Goal: Task Accomplishment & Management: Use online tool/utility

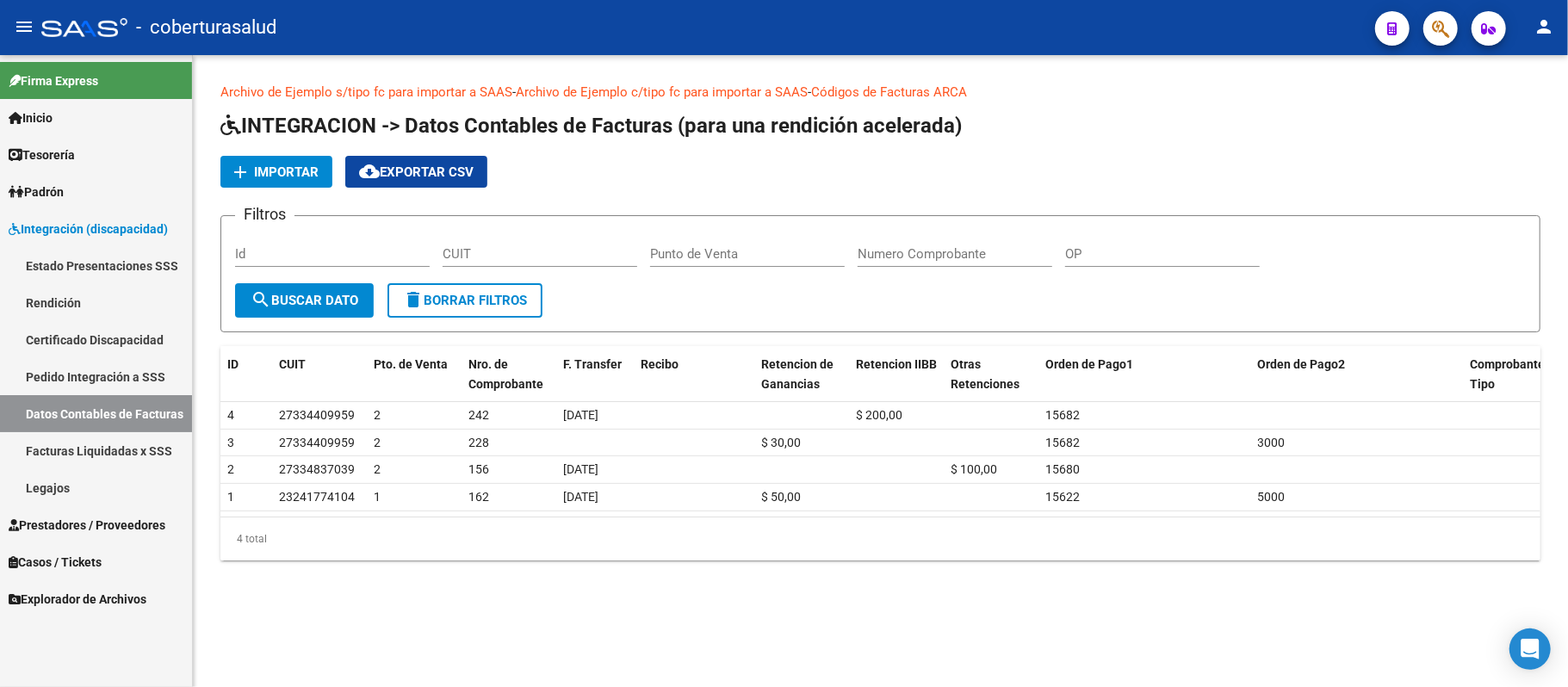
click at [291, 167] on span "Importar" at bounding box center [286, 172] width 65 height 16
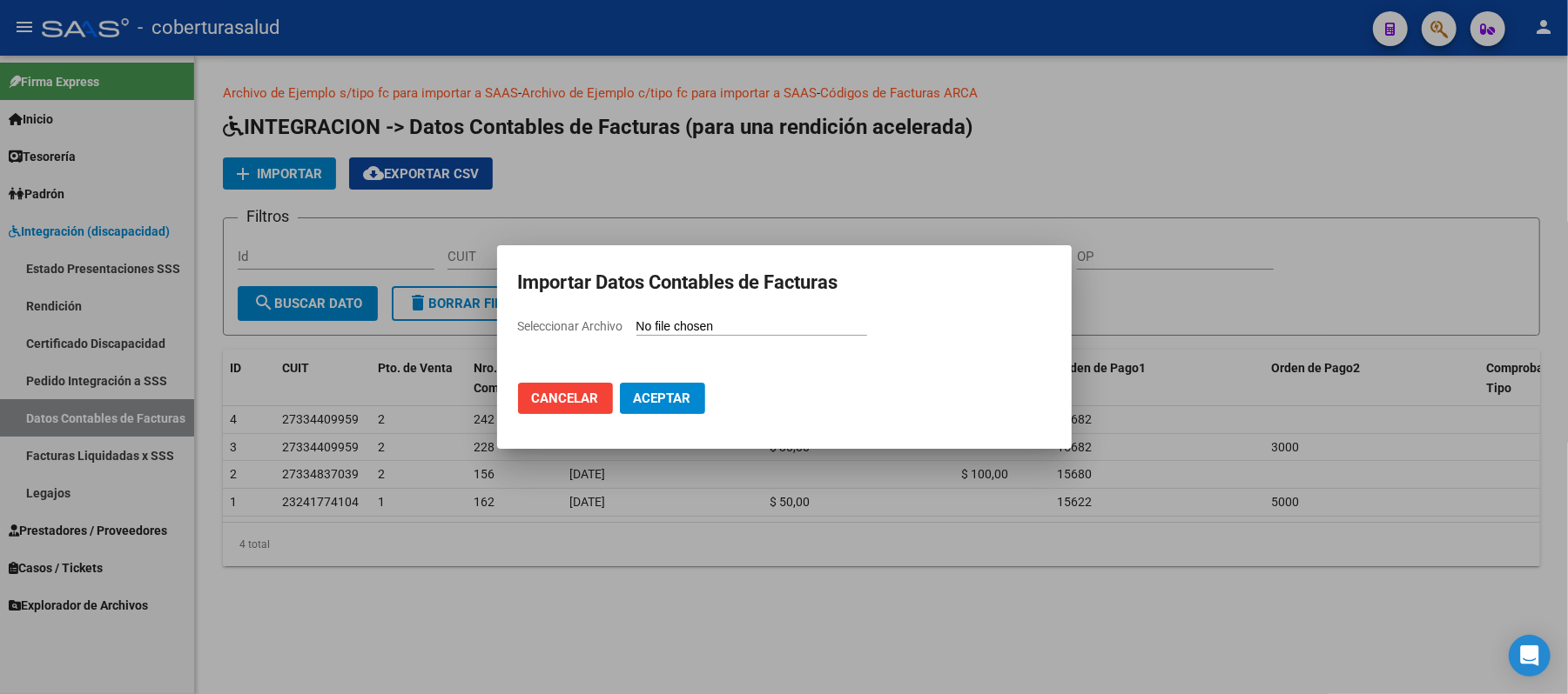
click at [813, 326] on input "Seleccionar Archivo" at bounding box center [752, 327] width 231 height 17
type input "C:\fakepath\202506.csv"
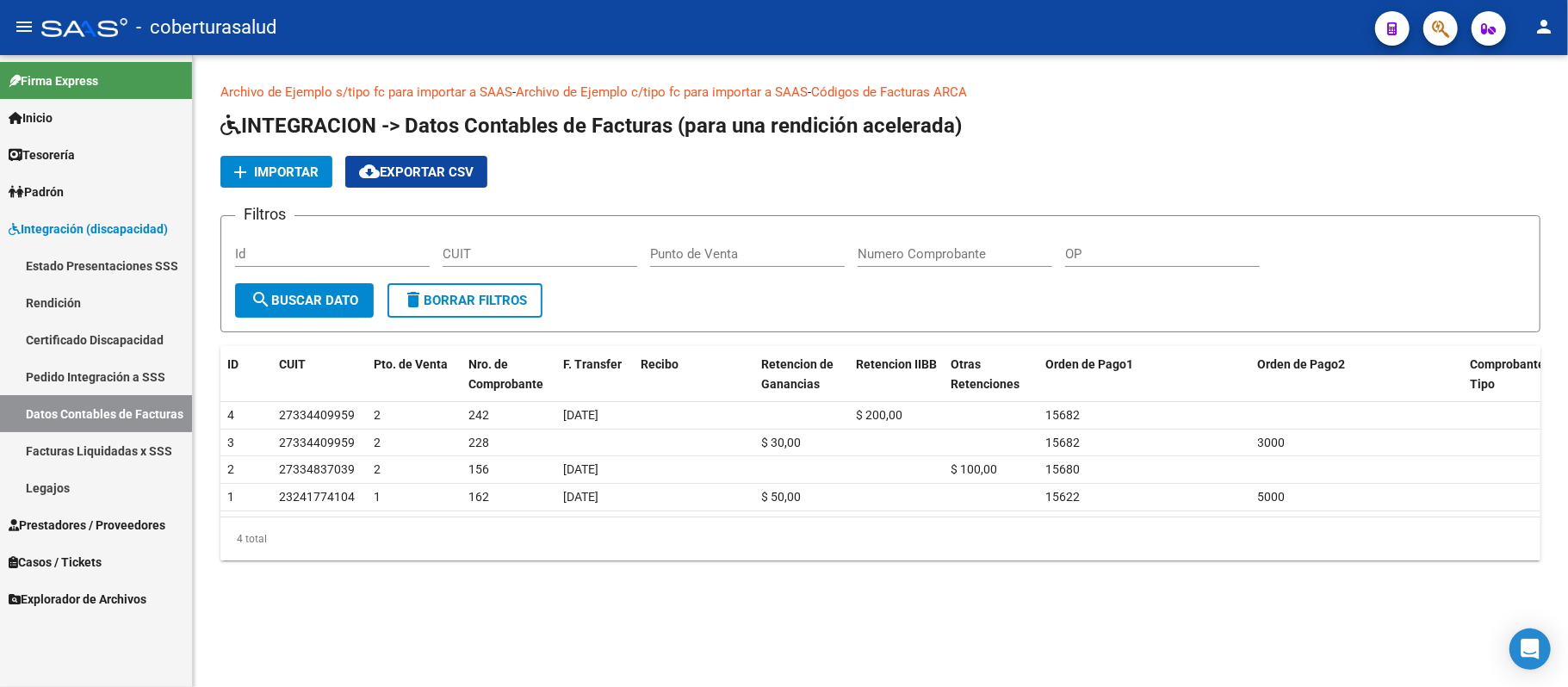
click at [670, 87] on link "Archivo de Ejemplo c/tipo fc para importar a SAAS" at bounding box center [661, 92] width 292 height 16
click at [290, 176] on span "Importar" at bounding box center [286, 172] width 65 height 16
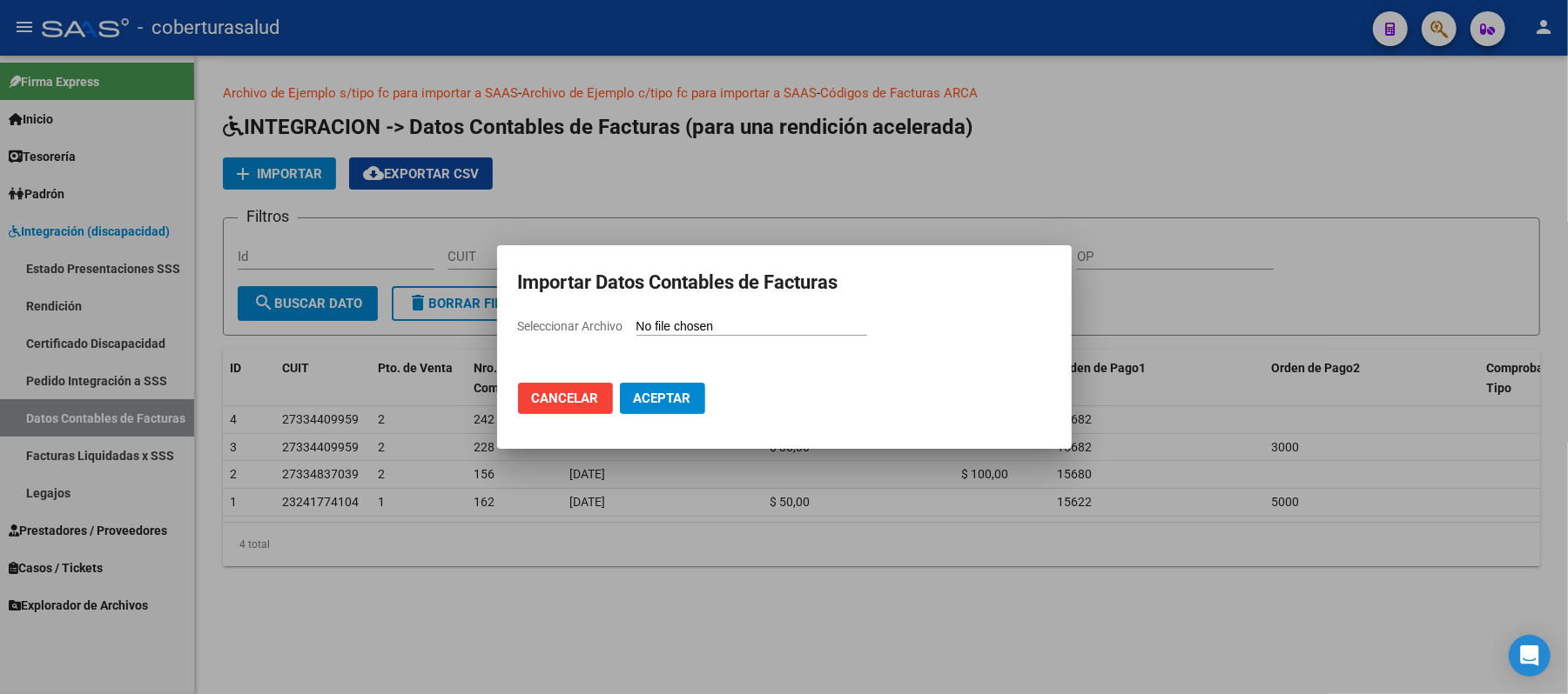
click at [693, 326] on input "Seleccionar Archivo" at bounding box center [752, 327] width 231 height 17
type input "C:\fakepath\import-comprobantes.csv"
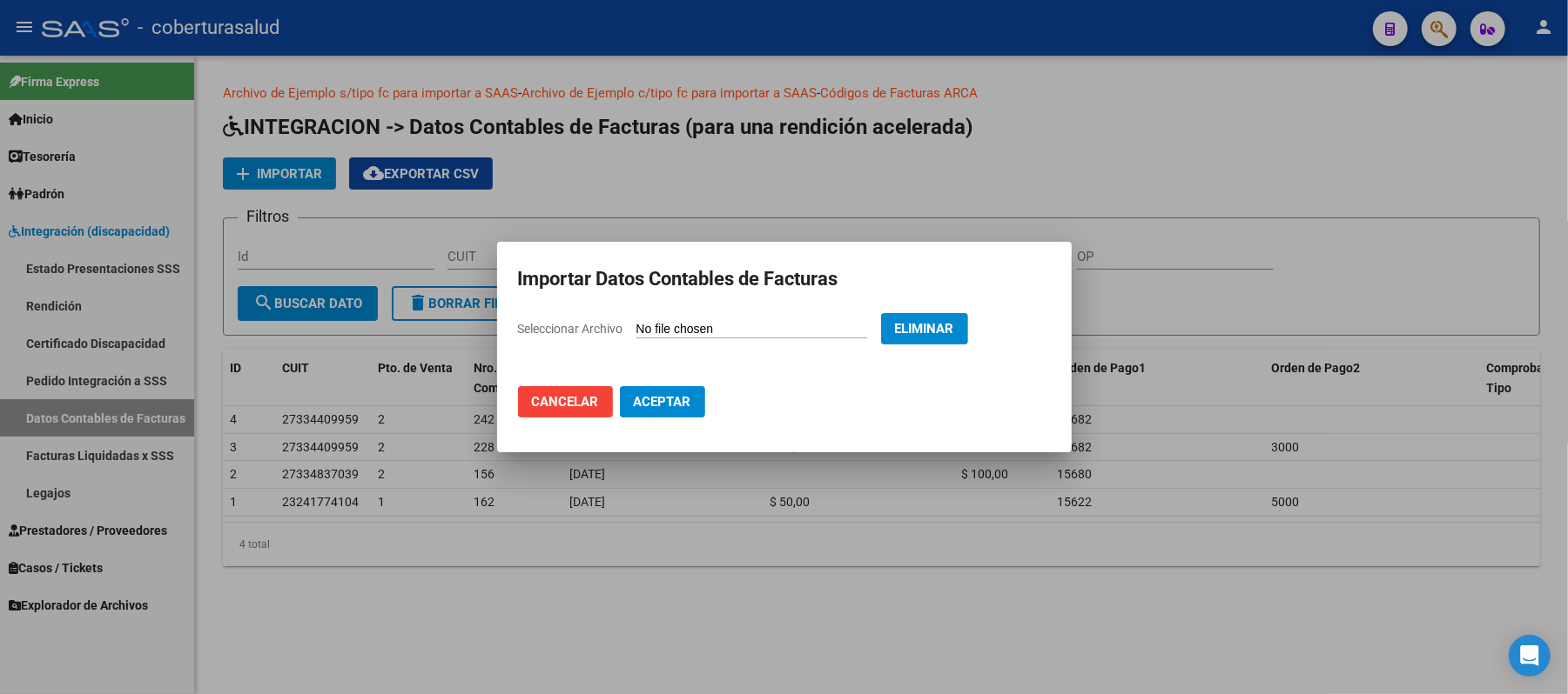
click at [677, 402] on span "Aceptar" at bounding box center [663, 402] width 58 height 16
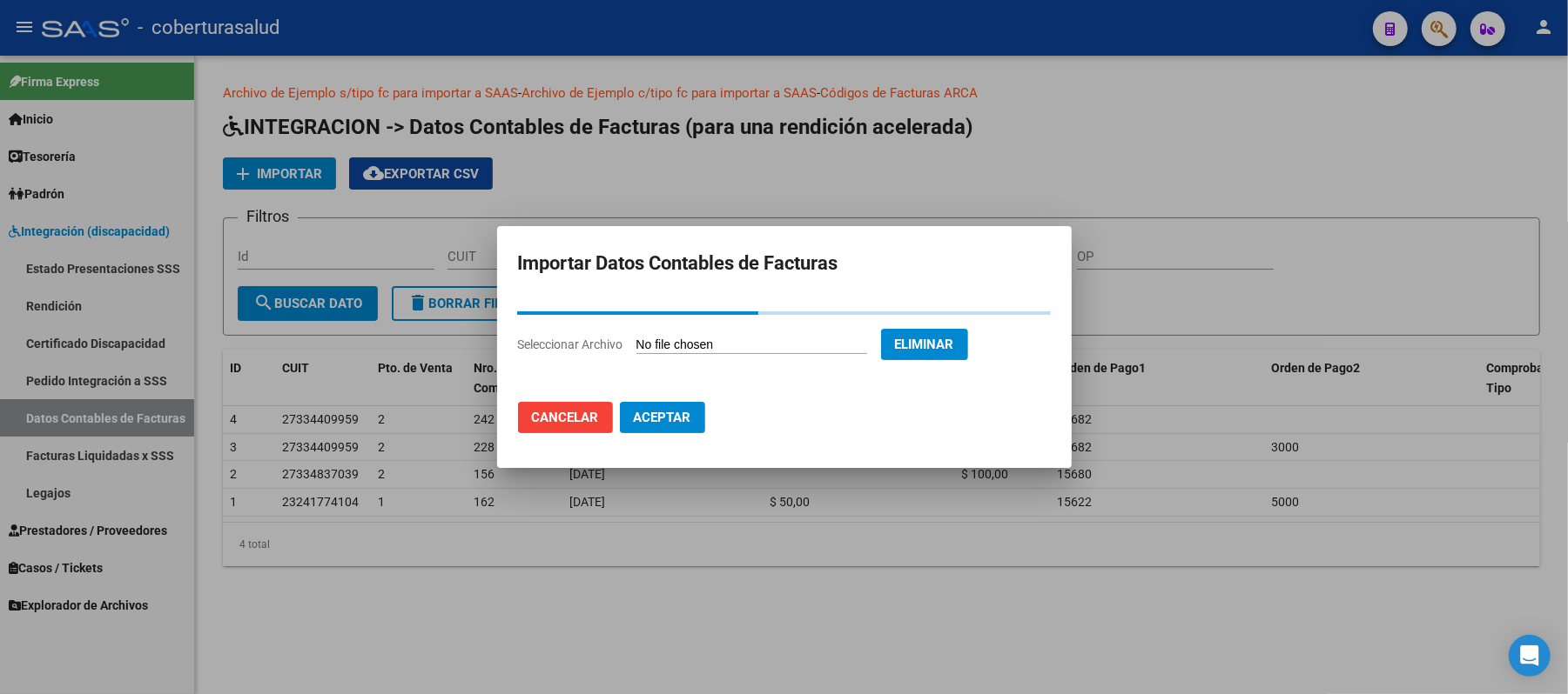
click at [648, 407] on button "Aceptar" at bounding box center [662, 417] width 85 height 32
